Goal: Information Seeking & Learning: Learn about a topic

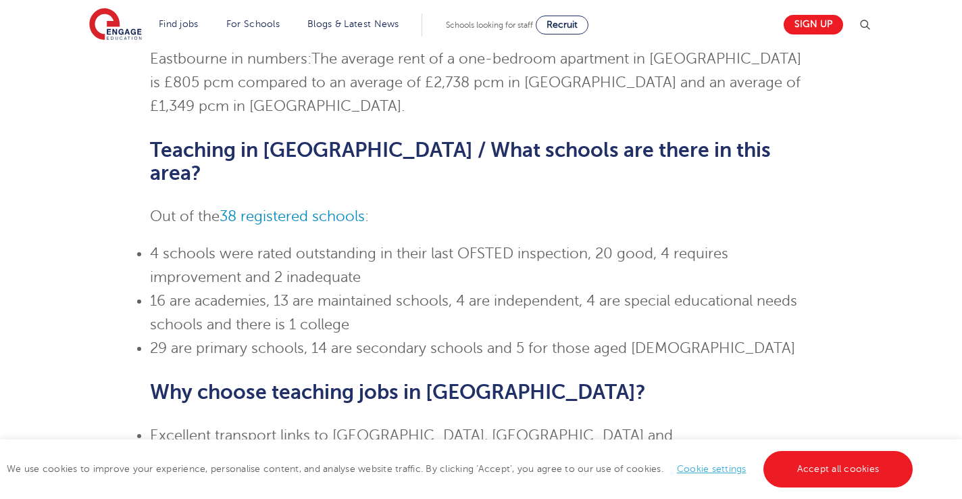
scroll to position [278, 0]
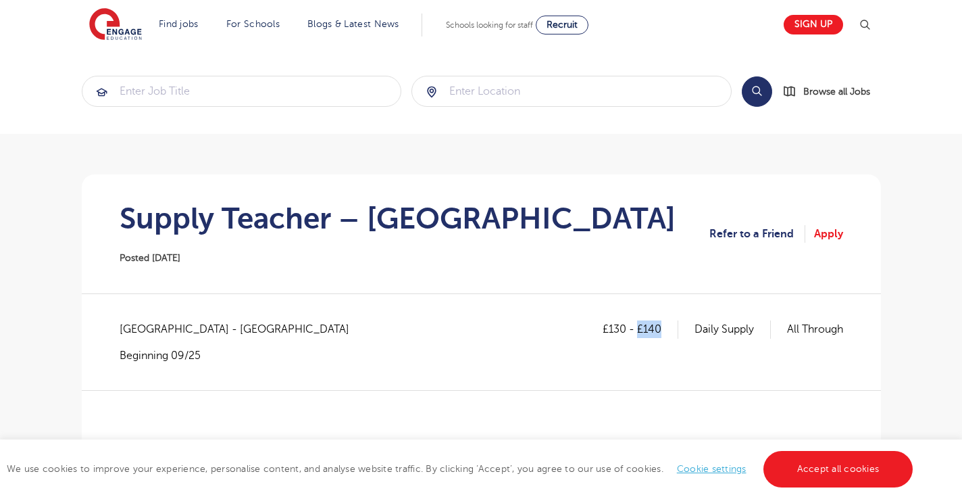
drag, startPoint x: 664, startPoint y: 327, endPoint x: 634, endPoint y: 325, distance: 30.5
click at [634, 325] on p "£130 - £140" at bounding box center [641, 329] width 76 height 18
click at [681, 272] on section "Supply Teacher – [GEOGRAPHIC_DATA] Posted [DATE] Refer to a Friend Apply" at bounding box center [482, 233] width 778 height 119
